Goal: Information Seeking & Learning: Learn about a topic

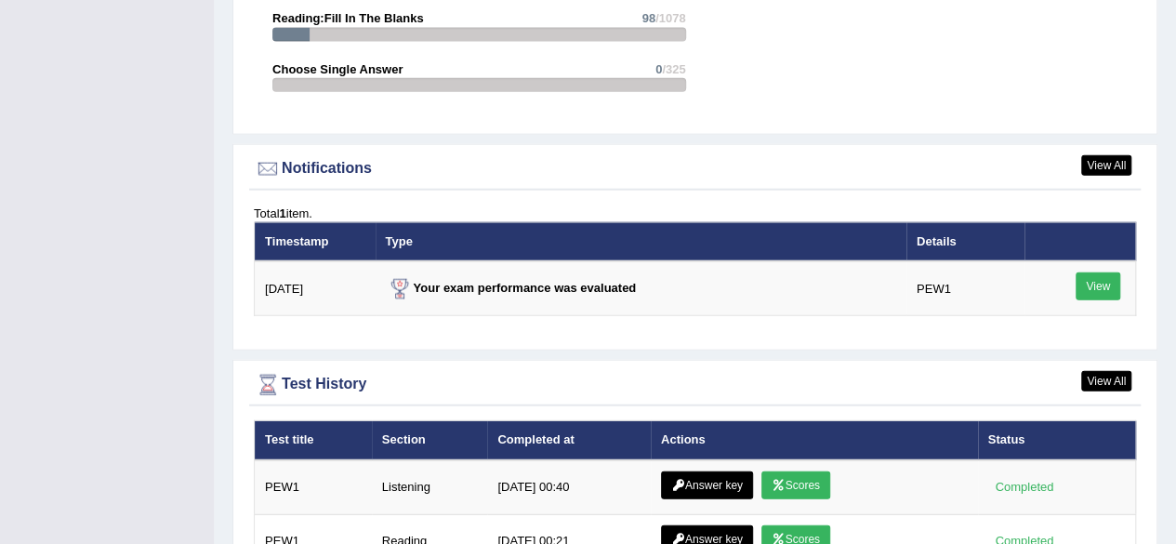
scroll to position [2231, 0]
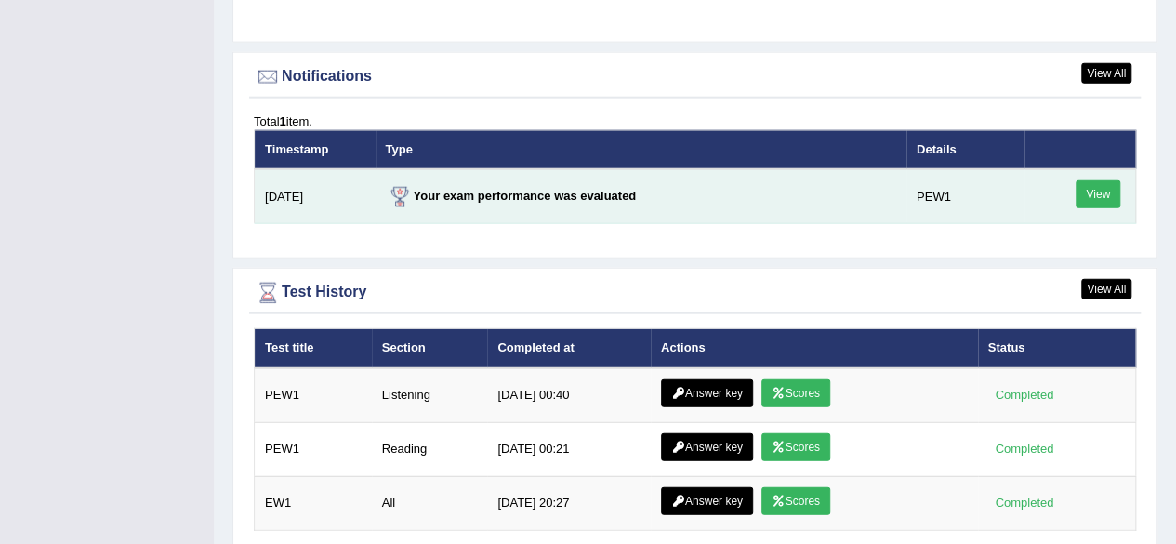
click at [1097, 180] on link "View" at bounding box center [1097, 194] width 45 height 28
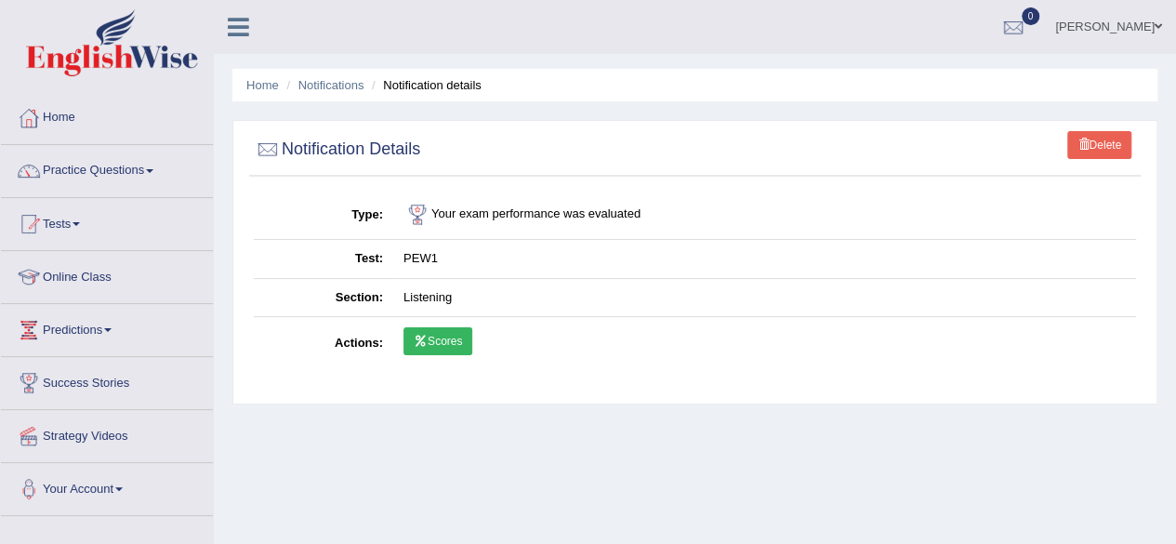
click at [440, 337] on link "Scores" at bounding box center [437, 341] width 69 height 28
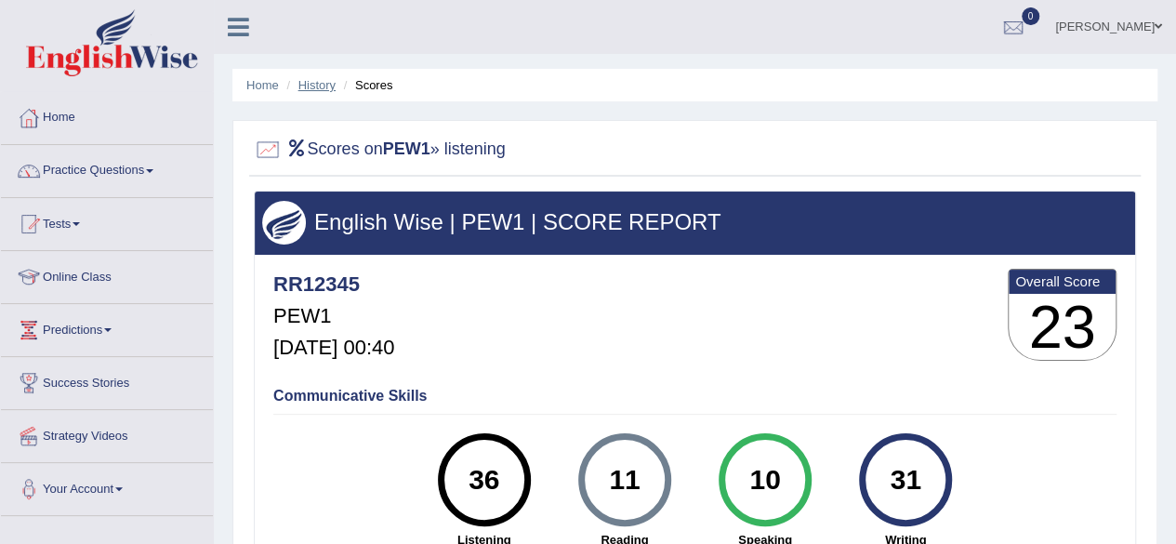
click at [323, 84] on link "History" at bounding box center [316, 85] width 37 height 14
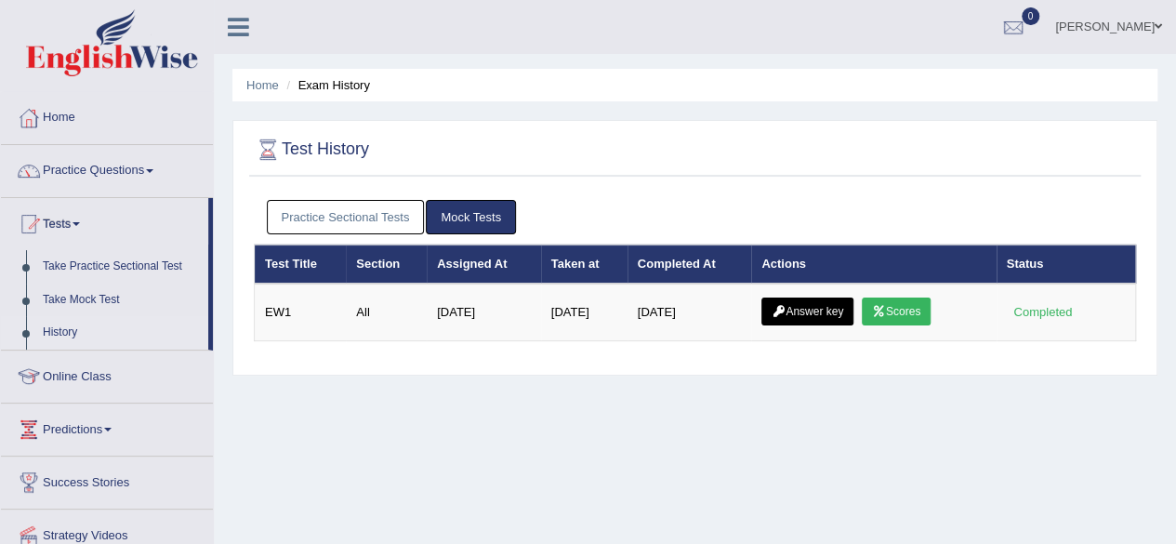
click at [363, 208] on link "Practice Sectional Tests" at bounding box center [346, 217] width 158 height 34
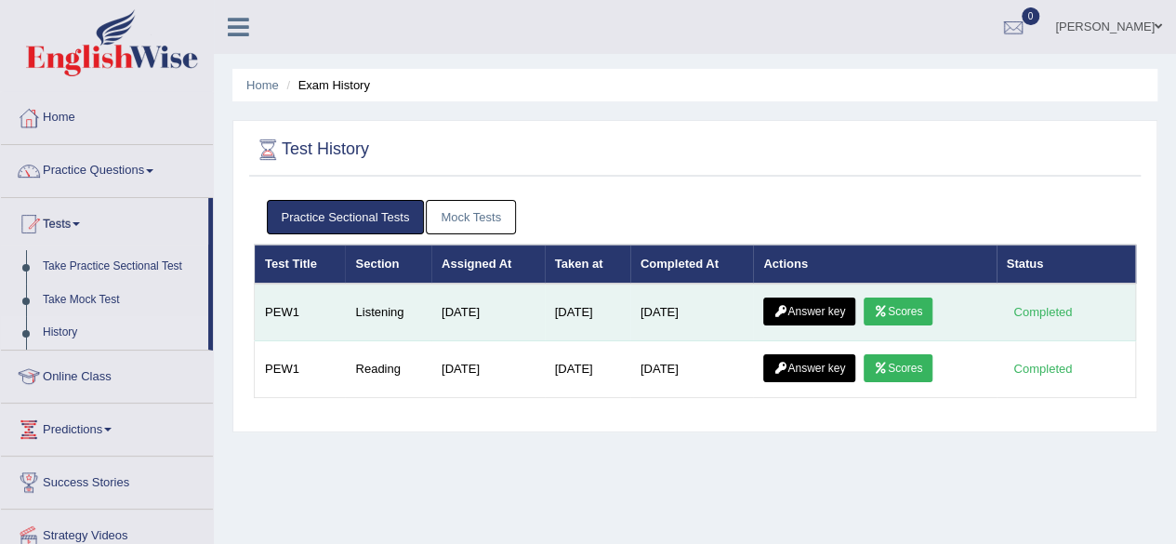
click at [787, 311] on icon at bounding box center [780, 311] width 14 height 11
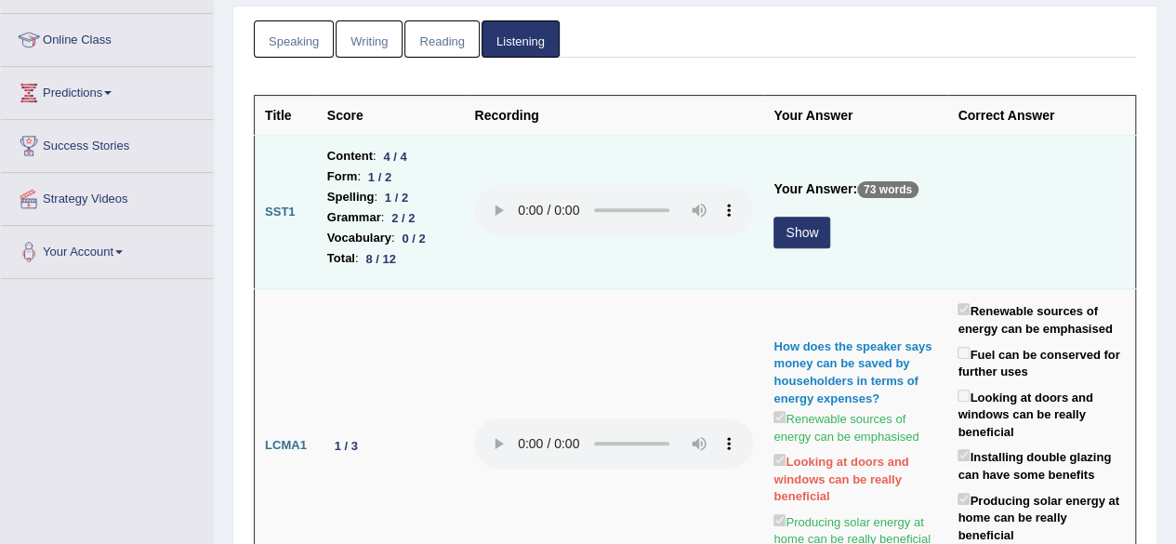
scroll to position [238, 0]
click at [790, 228] on button "Show" at bounding box center [801, 232] width 57 height 32
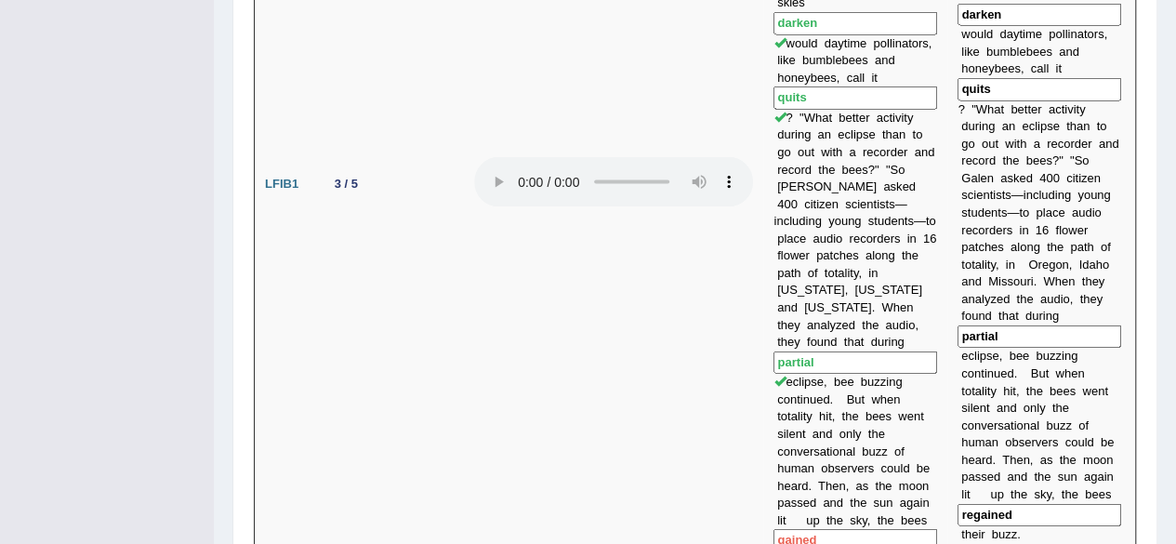
scroll to position [1793, 0]
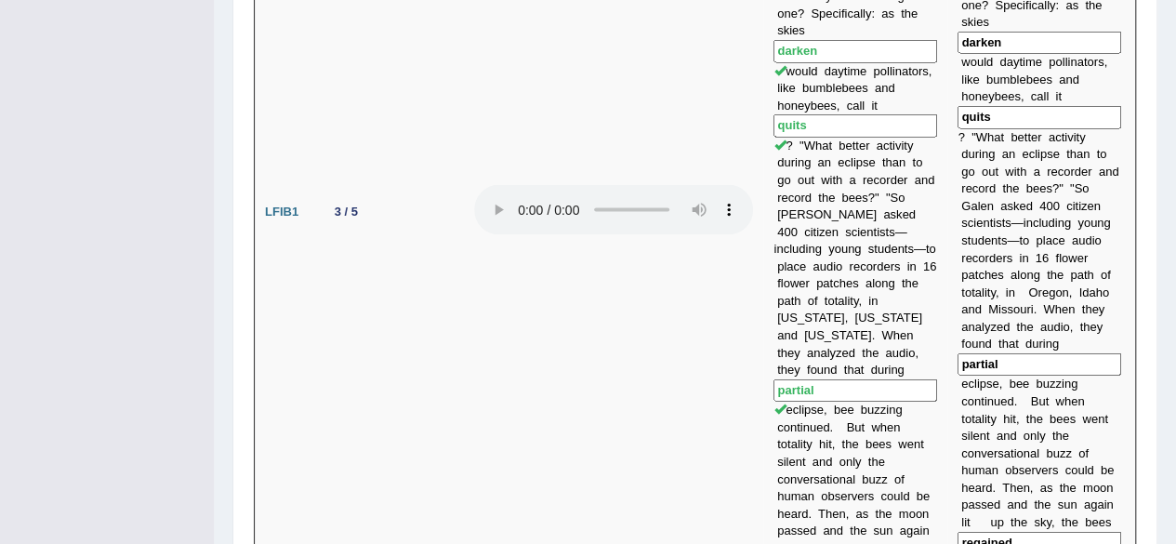
click at [879, 215] on td "[PERSON_NAME] is based at the [GEOGRAPHIC_DATA][US_STATE], in [GEOGRAPHIC_DATA]…" at bounding box center [855, 212] width 184 height 791
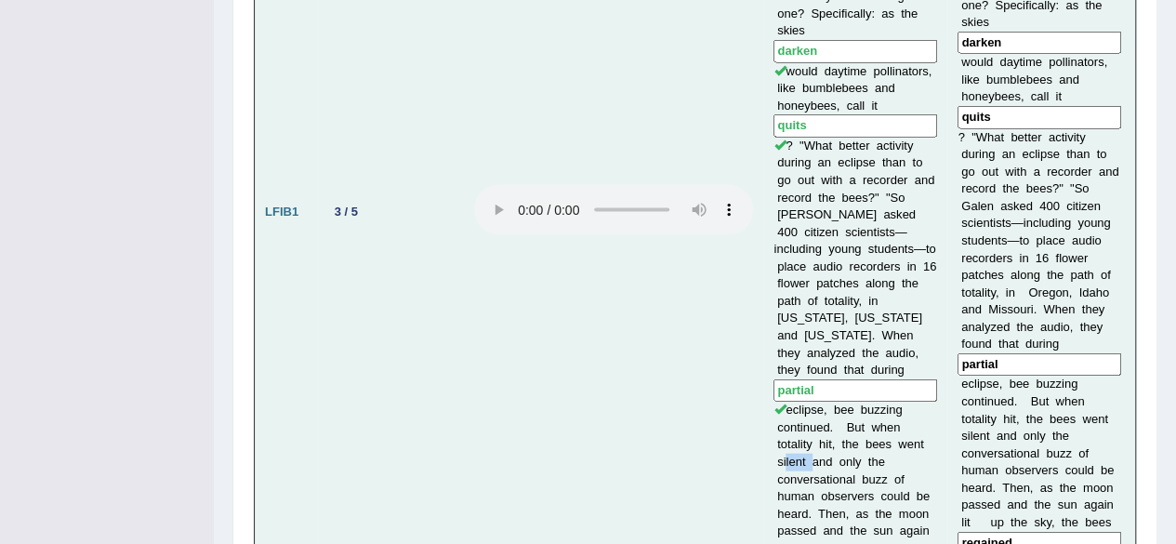
click at [879, 215] on td "Candace Galen is based at the University of Missouri, in Columbia. And, being a…" at bounding box center [855, 212] width 184 height 791
click at [606, 255] on td at bounding box center [613, 212] width 299 height 791
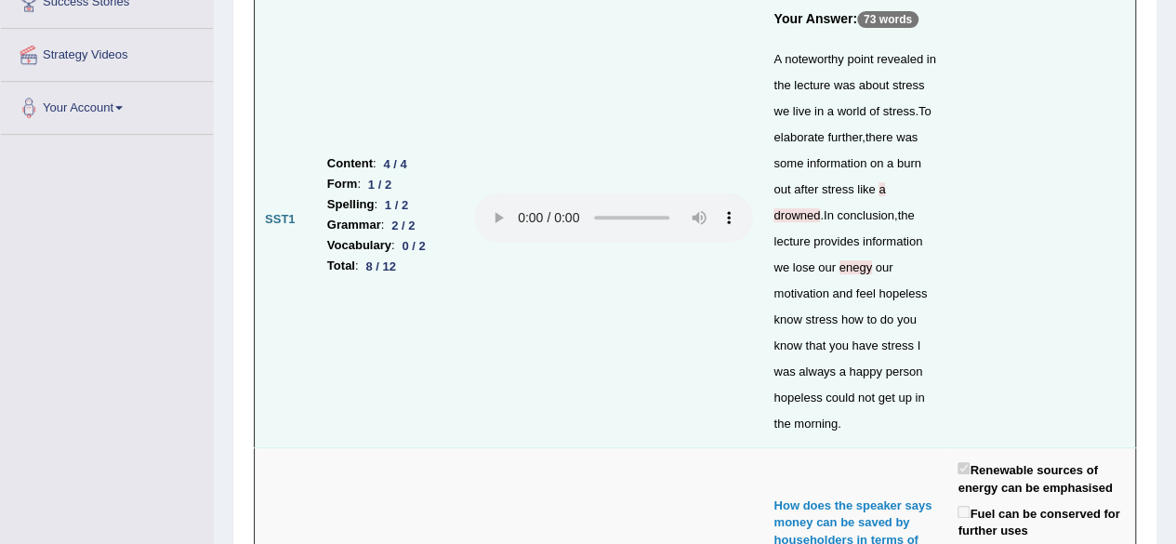
scroll to position [0, 0]
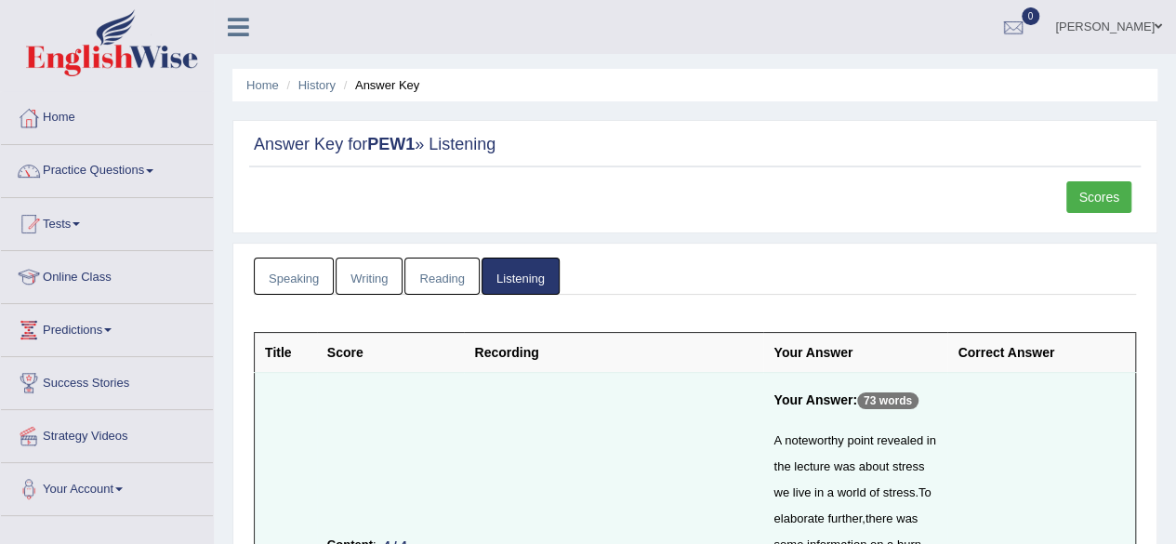
click at [1120, 204] on link "Scores" at bounding box center [1098, 197] width 65 height 32
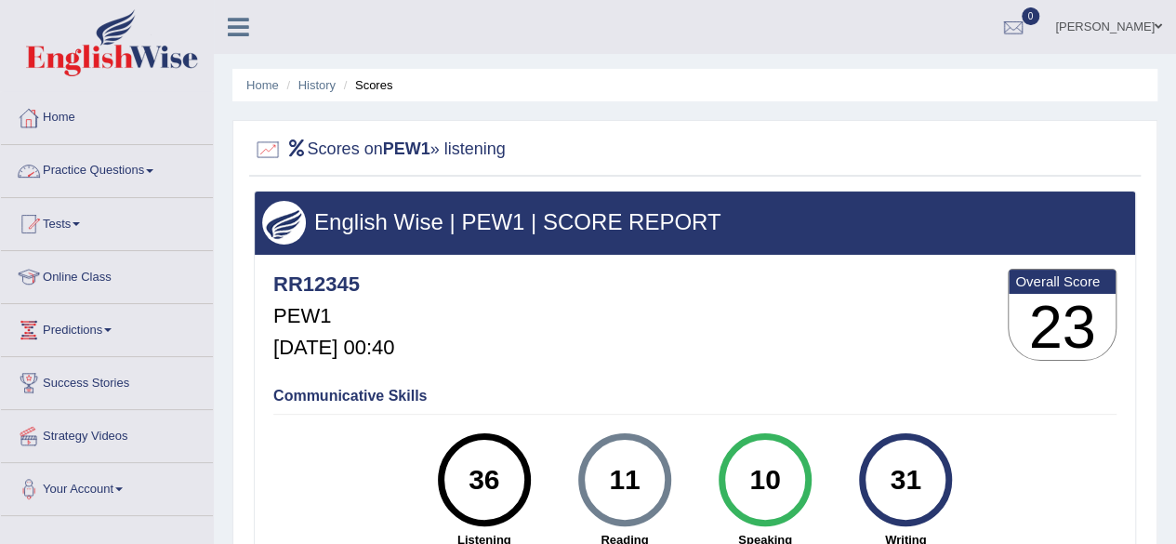
click at [86, 141] on li "Home" at bounding box center [107, 118] width 212 height 53
click at [63, 112] on link "Home" at bounding box center [104, 115] width 207 height 46
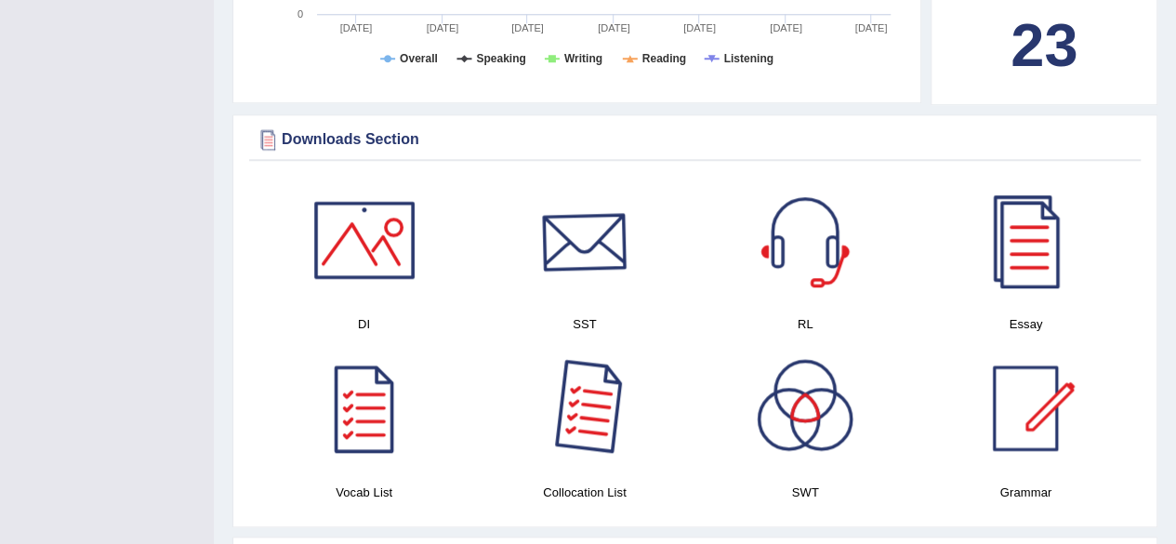
scroll to position [956, 0]
